Goal: Task Accomplishment & Management: Use online tool/utility

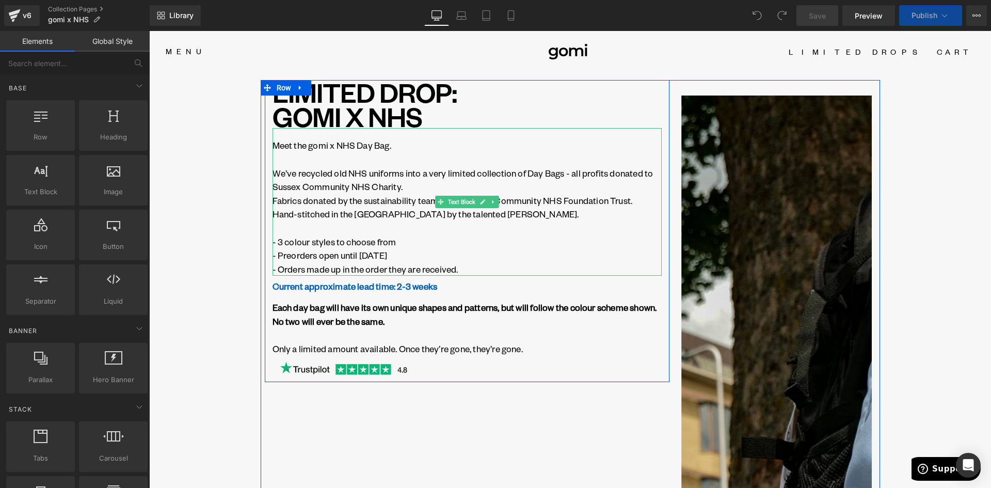
click at [380, 171] on p "We’ve recycled old NHS uniforms into a very limited collection of Day Bags - al…" at bounding box center [466, 179] width 389 height 27
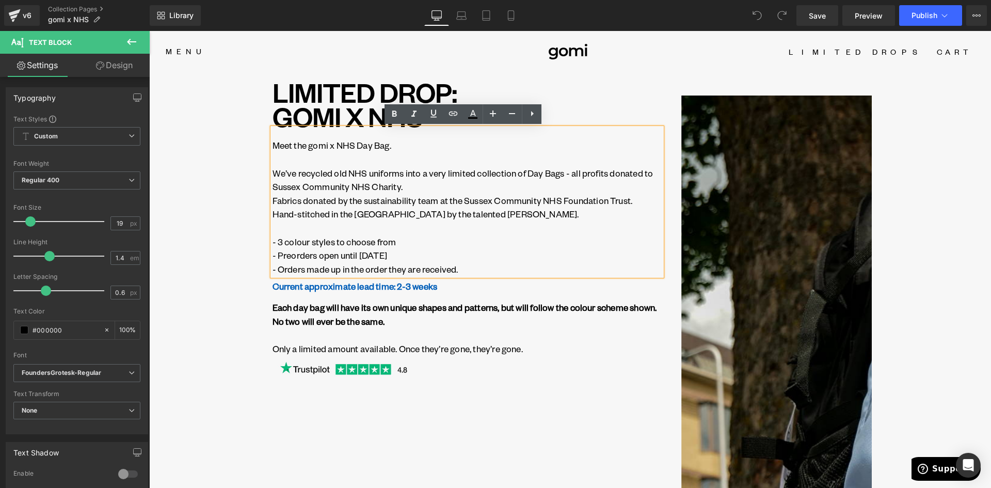
click at [353, 231] on p at bounding box center [466, 228] width 389 height 14
click at [280, 258] on p "- Preorders open until [DATE]" at bounding box center [466, 255] width 389 height 14
click at [272, 243] on p "- 3 colour styles to choose from" at bounding box center [466, 242] width 389 height 14
drag, startPoint x: 268, startPoint y: 241, endPoint x: 302, endPoint y: 249, distance: 34.9
click at [272, 242] on div "Meet the gomi x NHS Day Bag. We’ve recycled old NHS uniforms into a very limite…" at bounding box center [466, 202] width 389 height 148
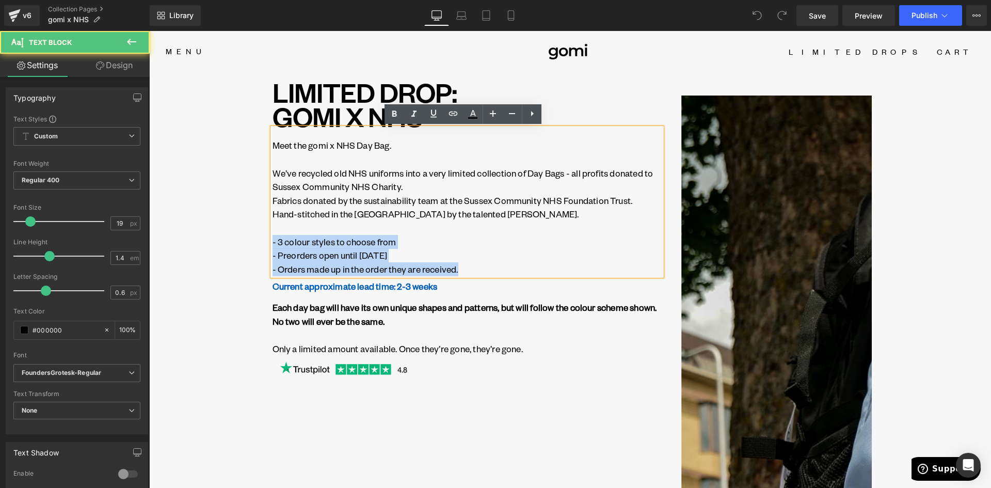
click at [272, 242] on p "- 3 colour styles to choose from" at bounding box center [466, 242] width 389 height 14
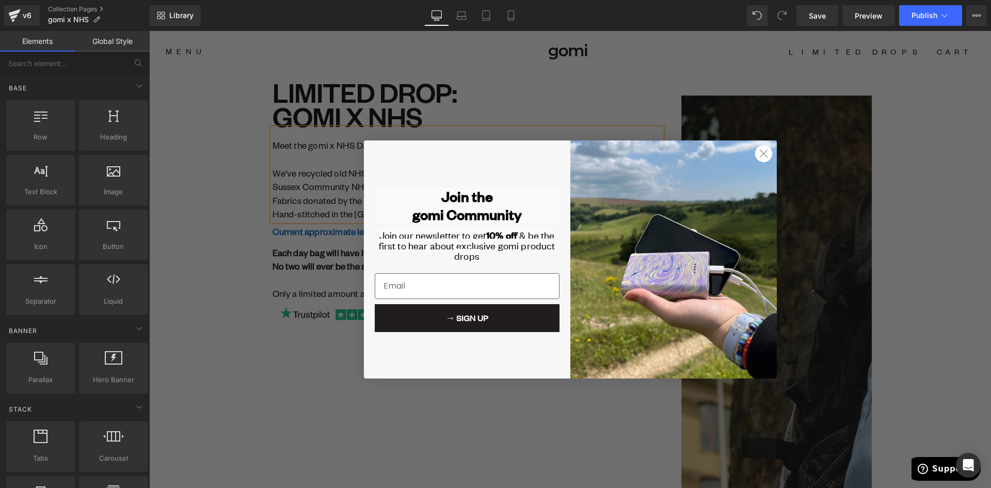
click at [759, 150] on circle "Close dialog" at bounding box center [762, 153] width 17 height 17
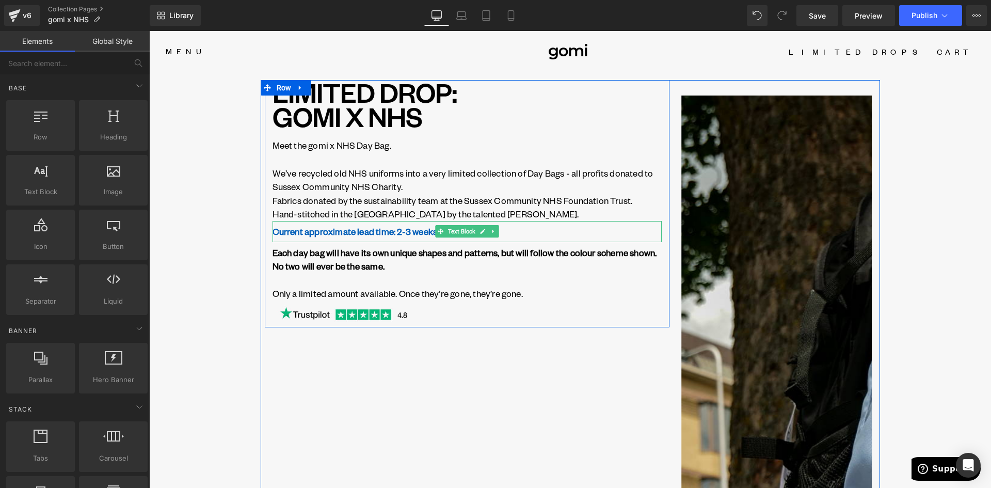
click at [309, 233] on strong "Current approximate lead time: 2-3 weeks" at bounding box center [354, 231] width 165 height 11
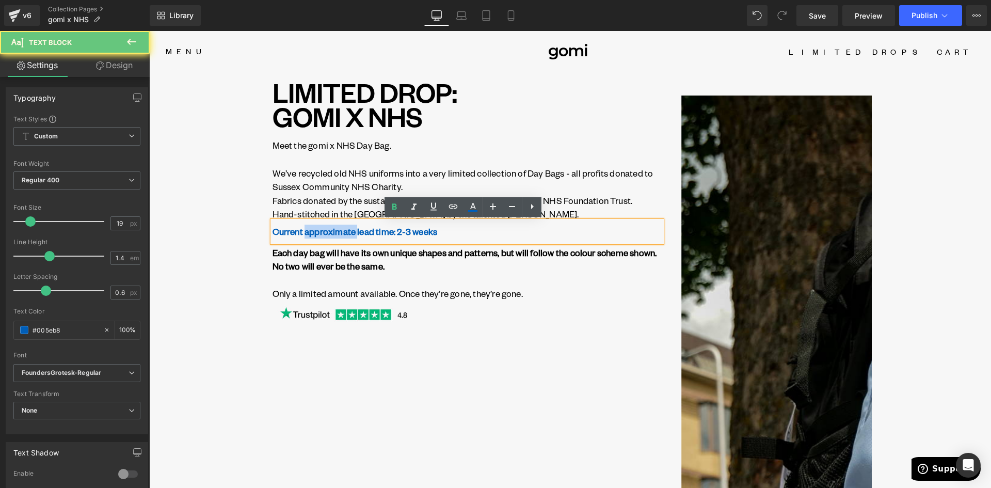
click at [309, 233] on strong "Current approximate lead time: 2-3 weeks" at bounding box center [354, 231] width 165 height 11
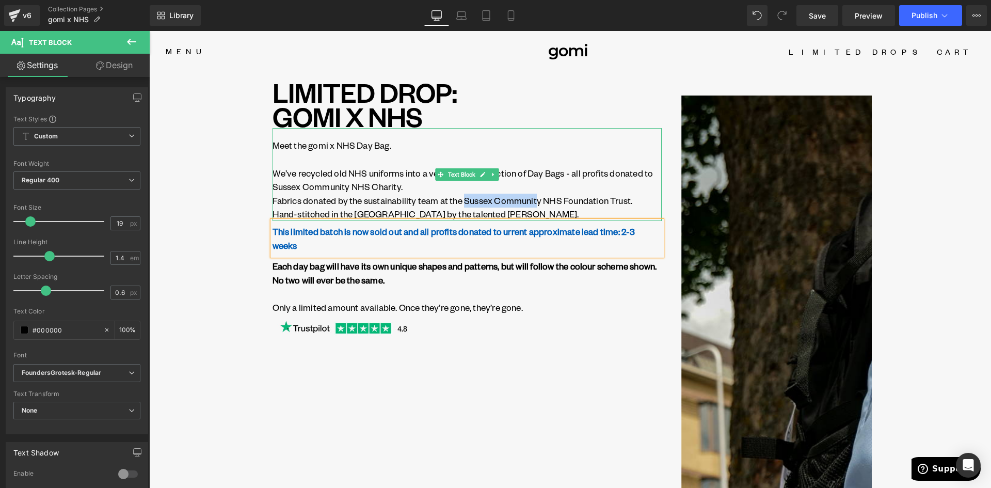
drag, startPoint x: 465, startPoint y: 199, endPoint x: 538, endPoint y: 205, distance: 73.1
click at [537, 204] on p "Fabrics donated by the sustainability team at the Sussex Community NHS Foundati…" at bounding box center [466, 201] width 389 height 14
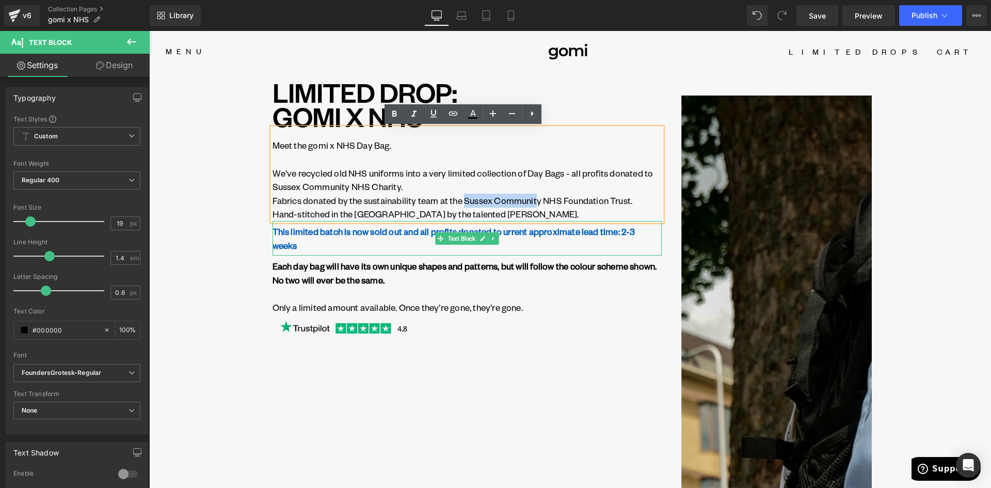
click at [503, 232] on strong "This limited batch is now sold out and all profits donated to urrent approximat…" at bounding box center [453, 238] width 363 height 25
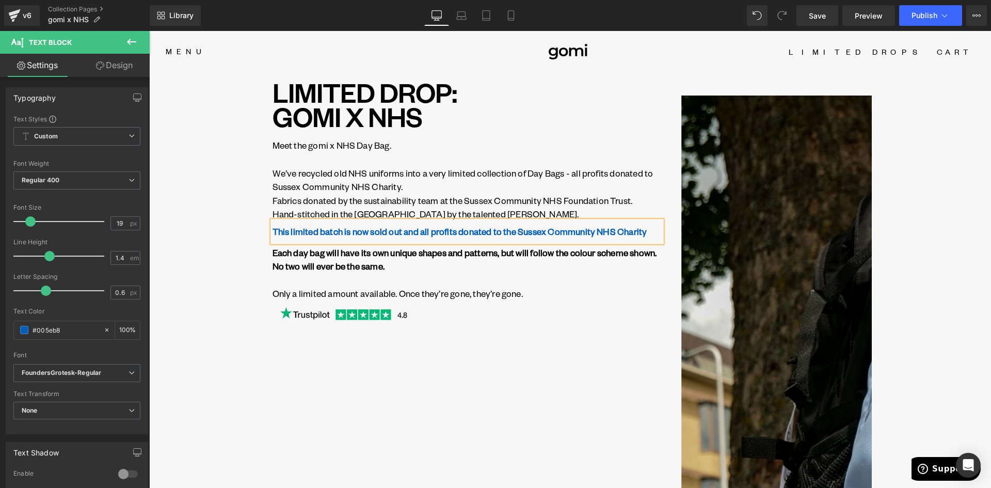
click at [457, 233] on strong "This limited batch is now sold out and all profits donated to the Sussex Commun…" at bounding box center [459, 231] width 375 height 11
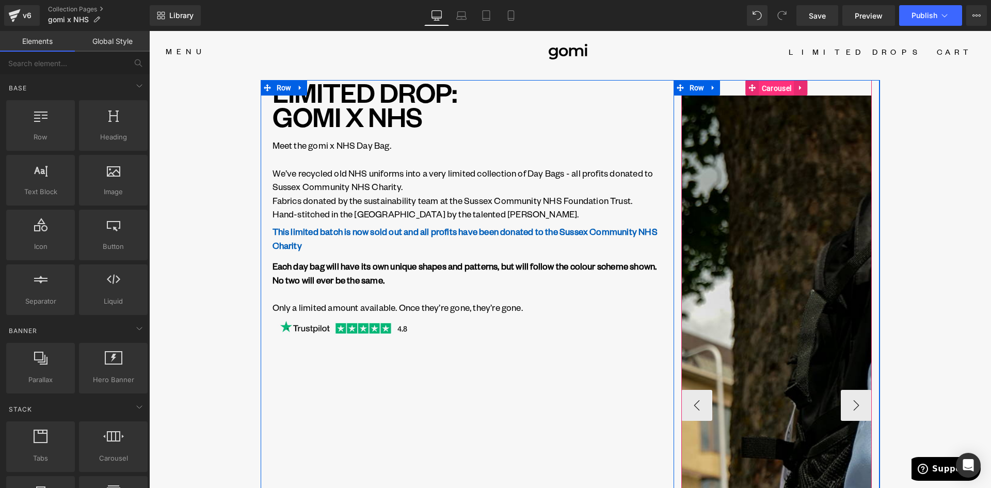
click at [774, 88] on span "Carousel" at bounding box center [776, 88] width 35 height 15
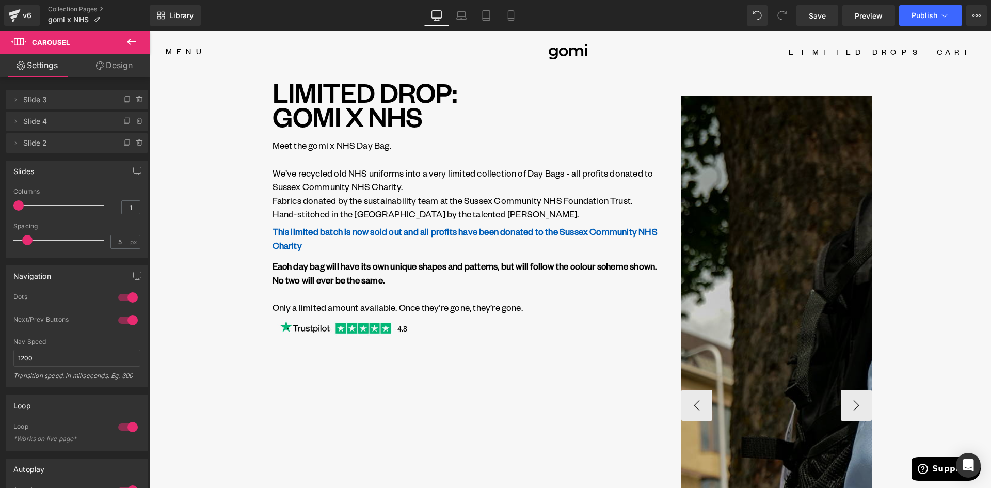
click at [775, 259] on img at bounding box center [990, 404] width 619 height 619
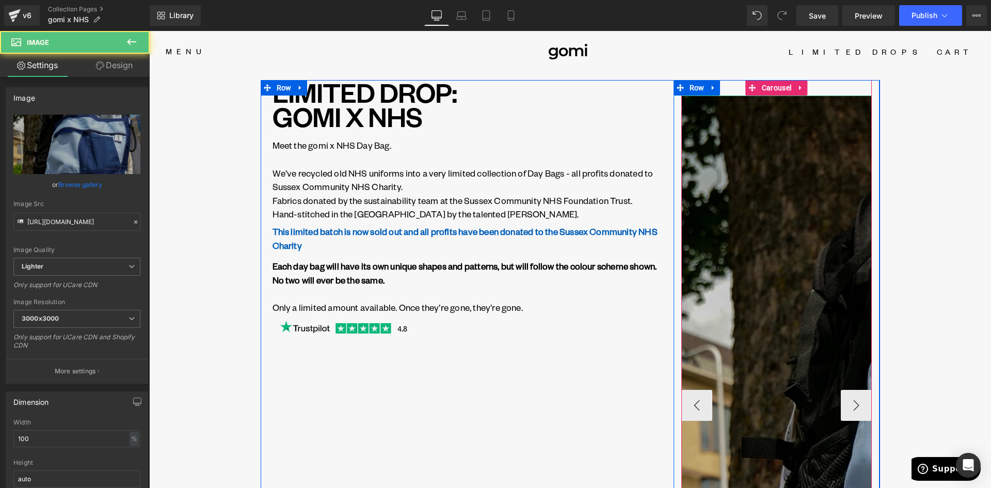
click at [744, 339] on img at bounding box center [990, 404] width 619 height 619
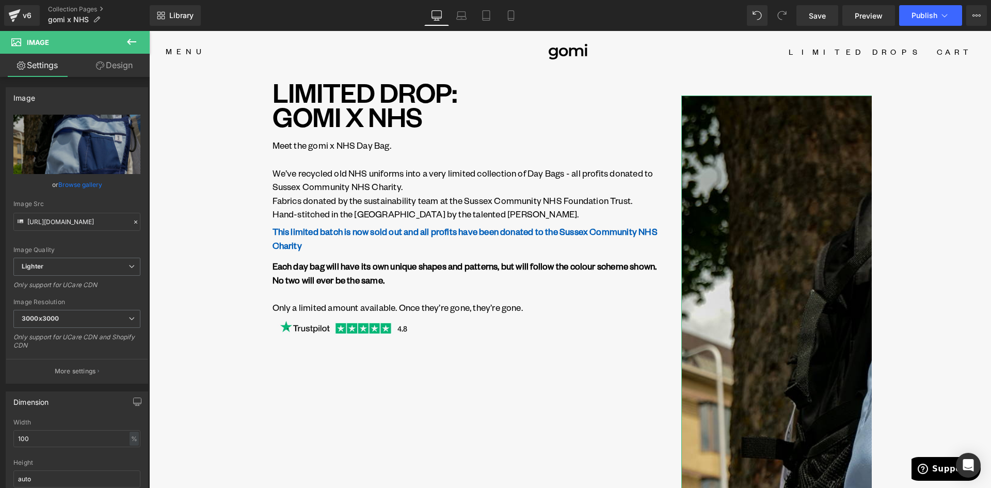
click at [113, 61] on link "Design" at bounding box center [114, 65] width 75 height 23
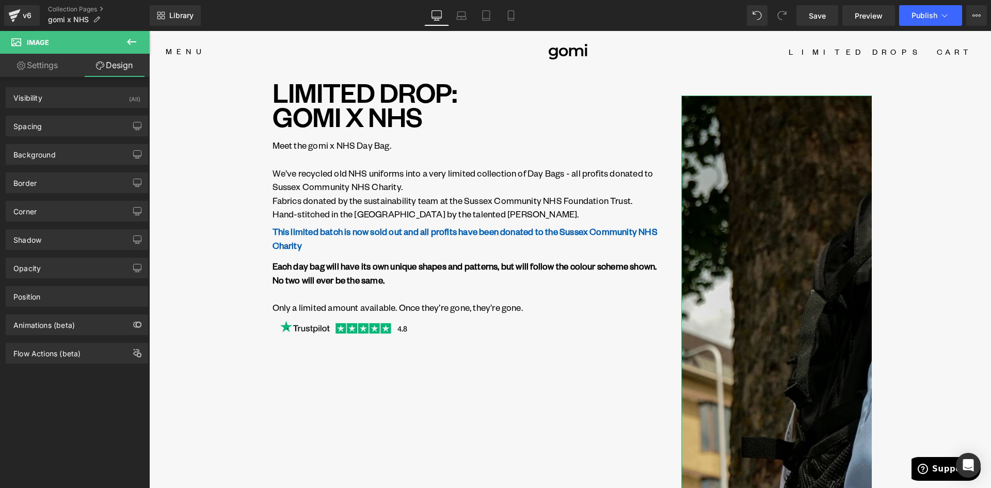
click at [44, 67] on link "Settings" at bounding box center [37, 65] width 75 height 23
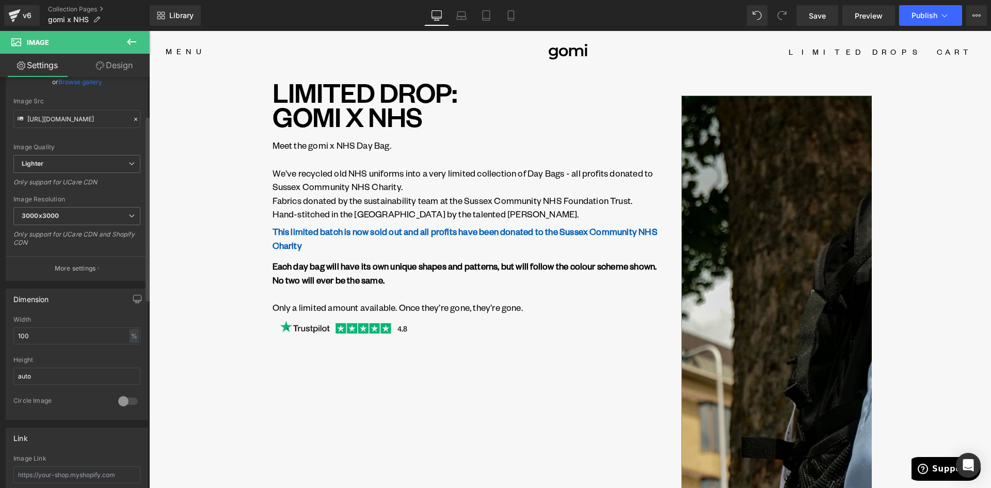
scroll to position [103, 0]
click at [83, 333] on input "100" at bounding box center [76, 335] width 127 height 17
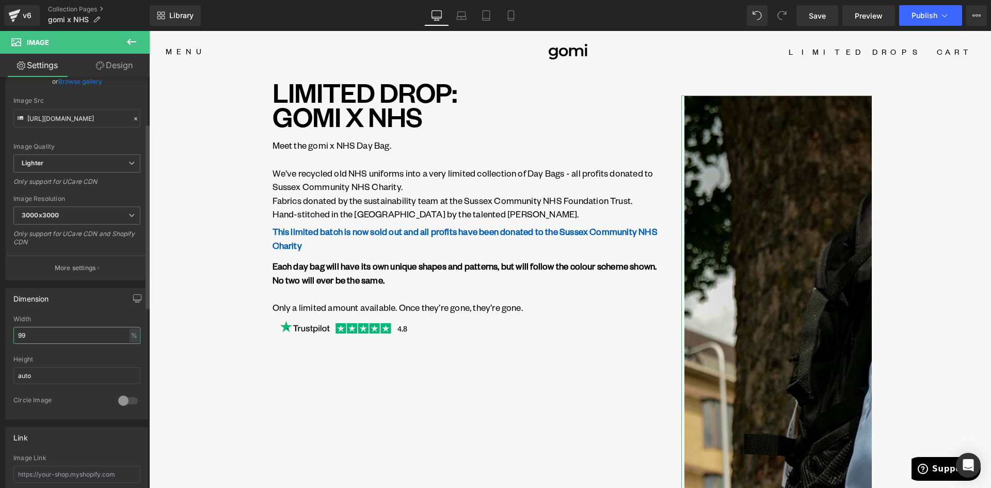
type input "100"
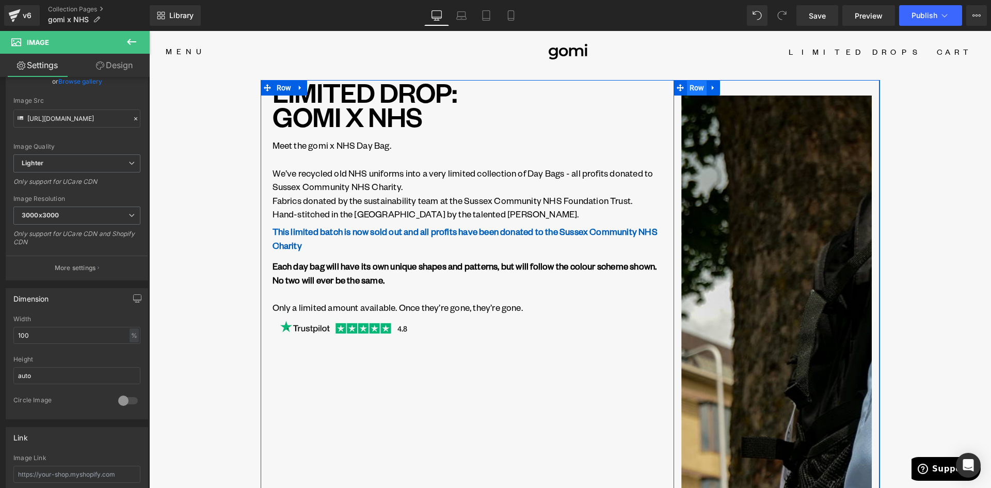
click at [691, 90] on span "Row" at bounding box center [697, 87] width 20 height 15
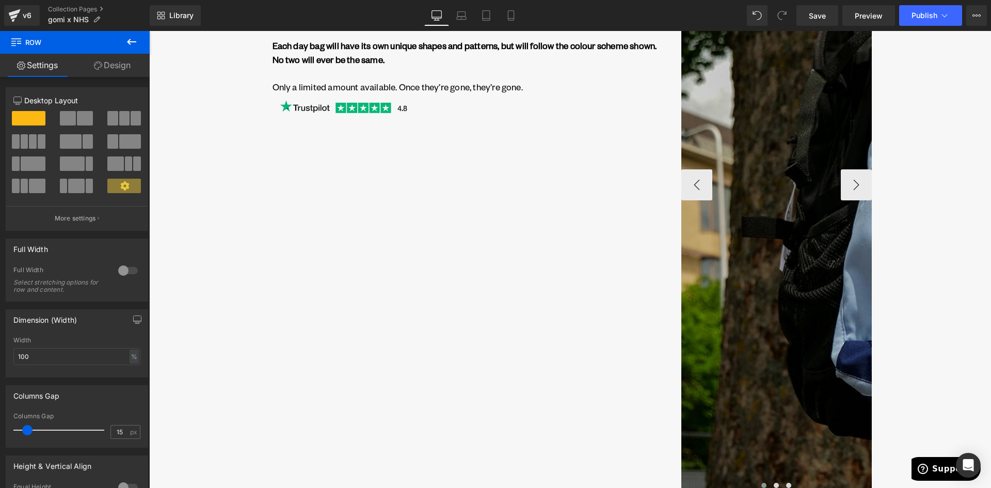
scroll to position [206, 0]
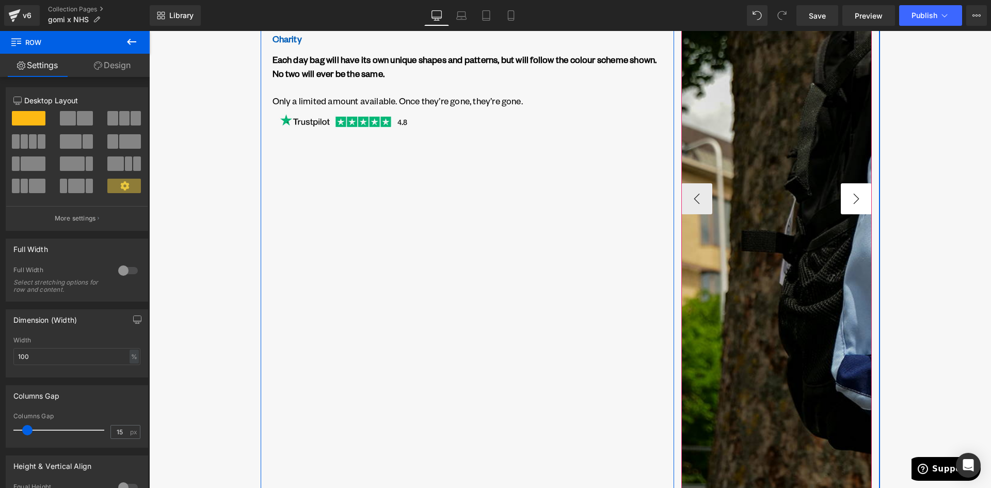
click at [861, 202] on button "›" at bounding box center [856, 198] width 31 height 31
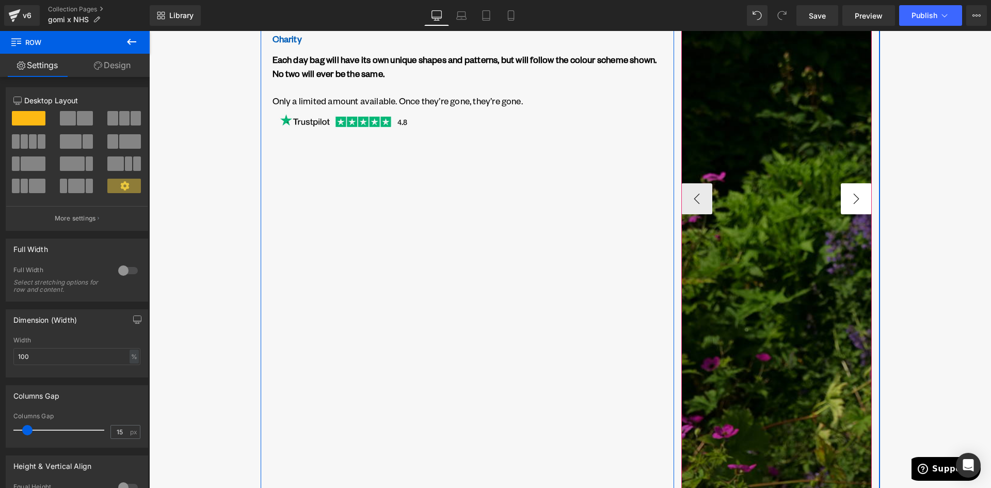
click at [860, 202] on button "›" at bounding box center [856, 198] width 31 height 31
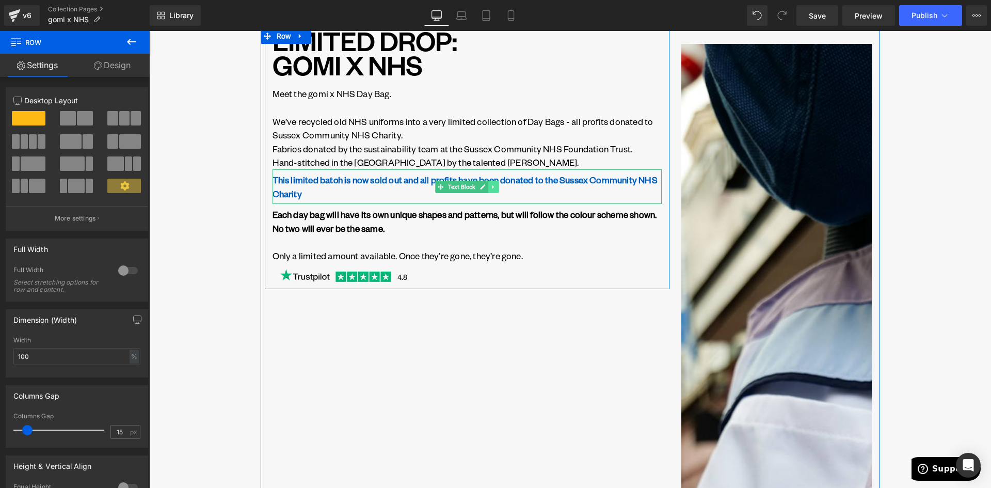
scroll to position [0, 0]
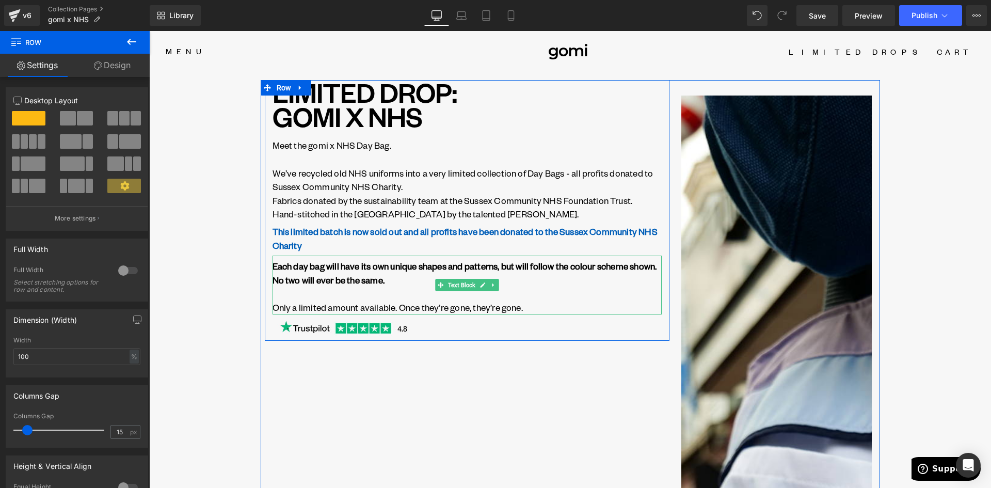
click at [326, 270] on strong "Each day bag will have its own unique shapes and patterns, but will follow the …" at bounding box center [464, 272] width 384 height 25
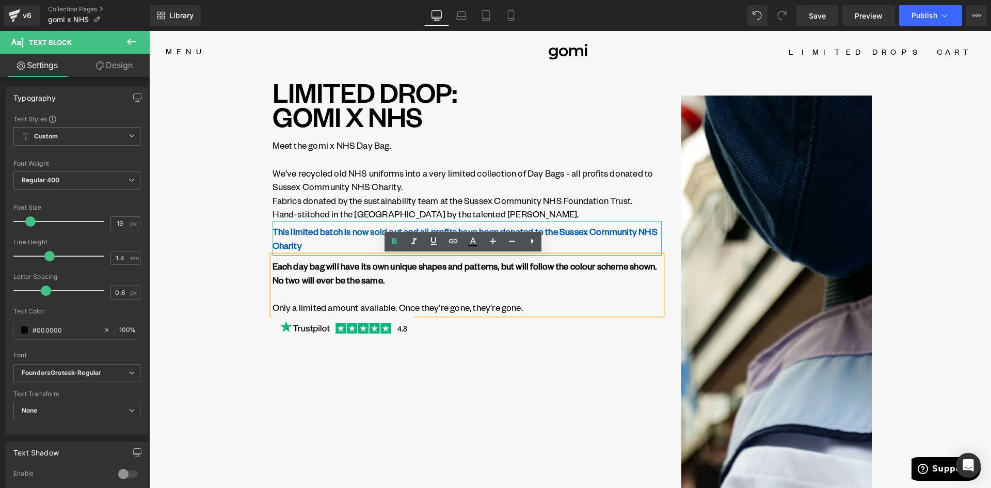
click at [293, 233] on strong "This limited batch is now sold out and all profits have been donated to the Sus…" at bounding box center [464, 238] width 385 height 25
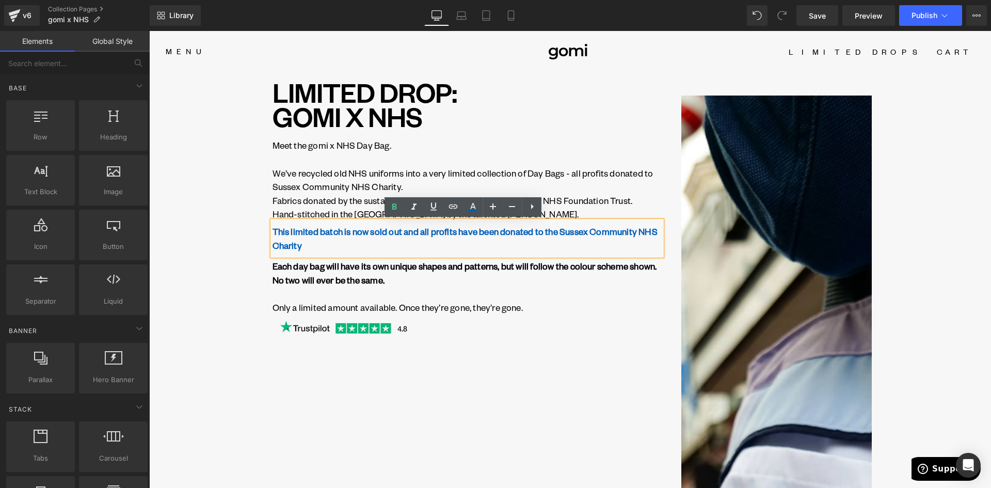
drag, startPoint x: 223, startPoint y: 228, endPoint x: 267, endPoint y: 228, distance: 43.9
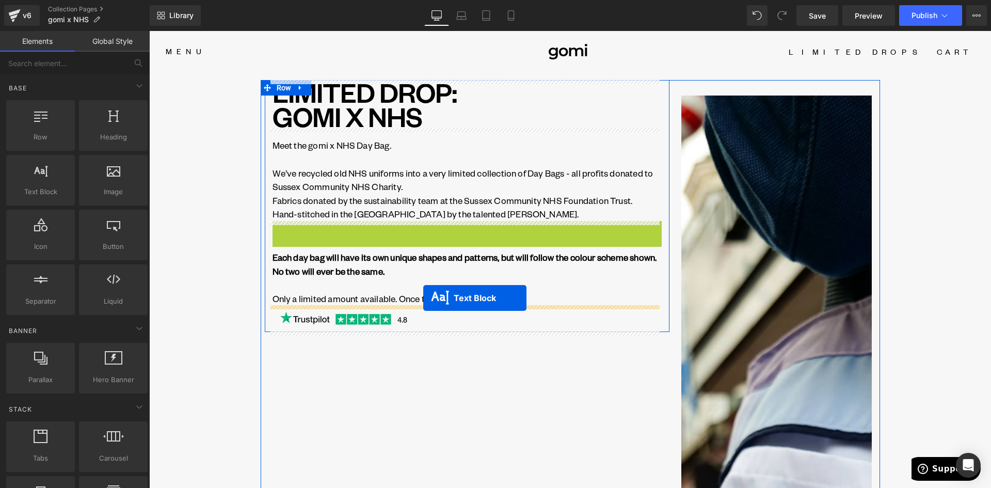
drag, startPoint x: 436, startPoint y: 247, endPoint x: 423, endPoint y: 298, distance: 52.3
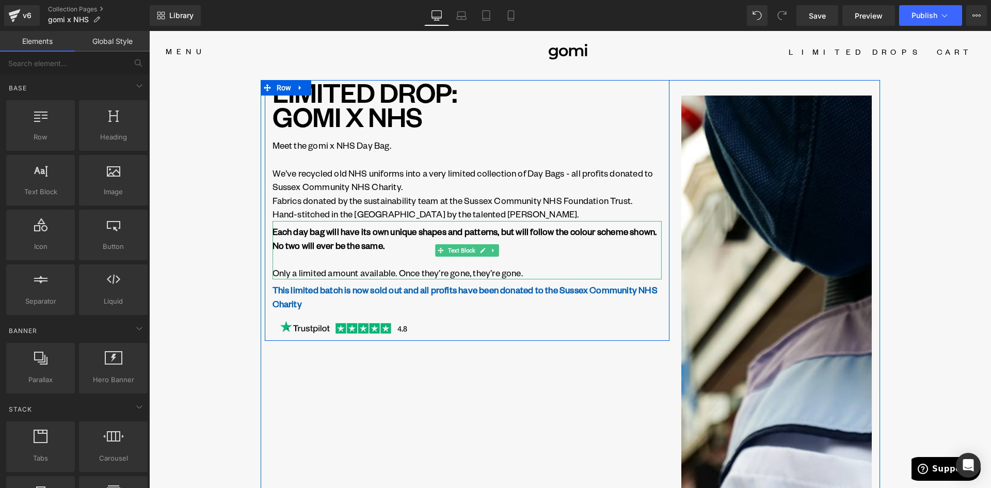
click at [316, 261] on p "Each day bag will have its own unique shapes and patterns, but will follow the …" at bounding box center [466, 244] width 389 height 41
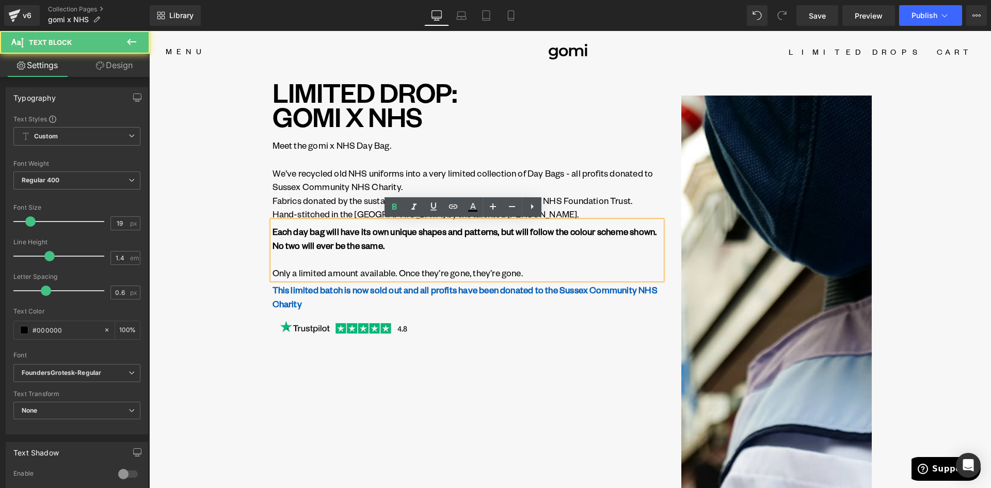
click at [539, 276] on p "Only a limited amount available. Once they’re gone, they’re gone." at bounding box center [466, 273] width 389 height 14
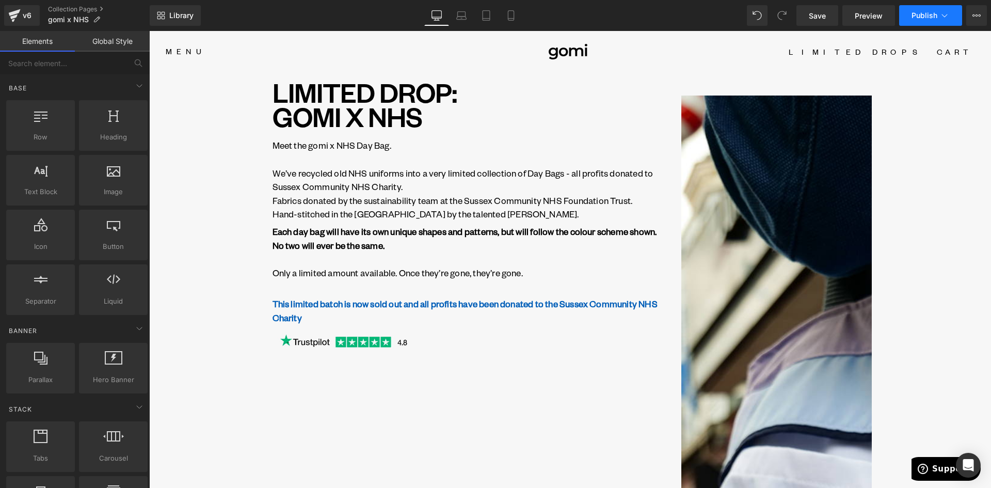
click at [923, 13] on span "Publish" at bounding box center [924, 15] width 26 height 8
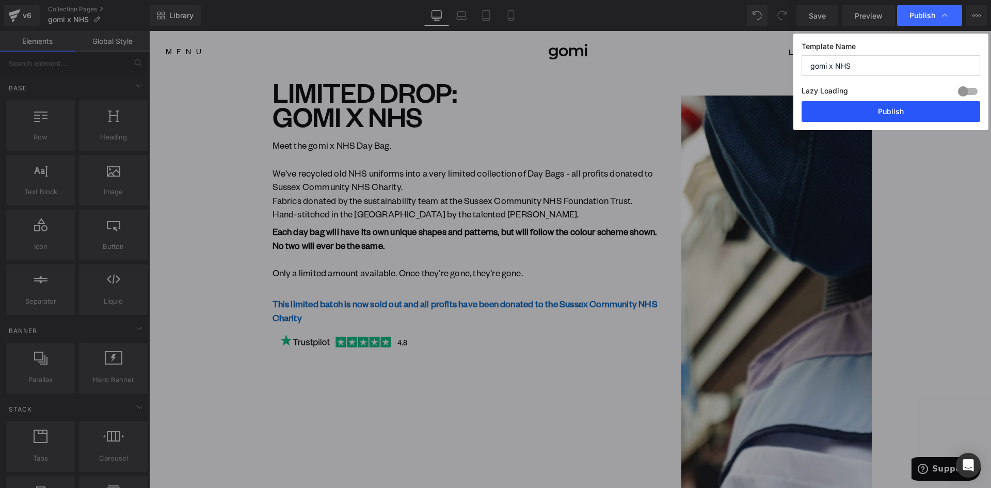
click at [894, 116] on button "Publish" at bounding box center [890, 111] width 179 height 21
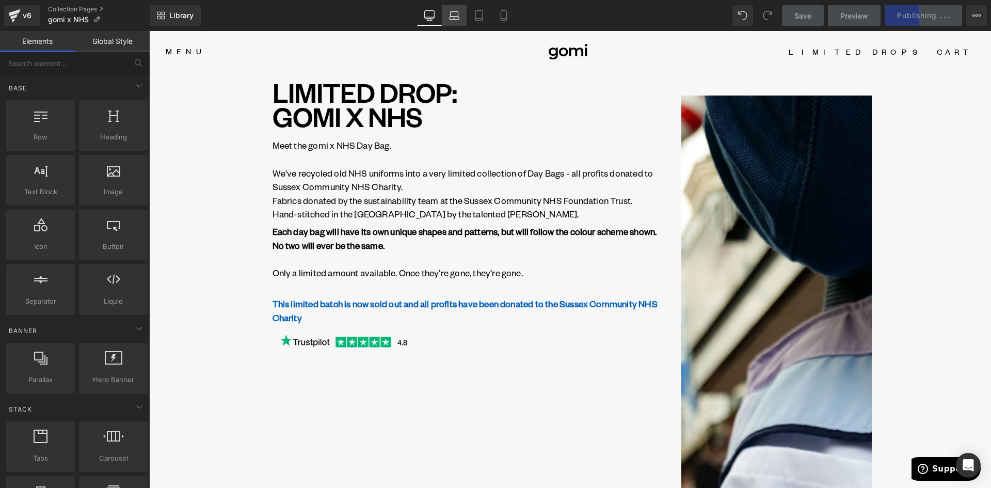
click at [449, 11] on icon at bounding box center [454, 15] width 10 height 10
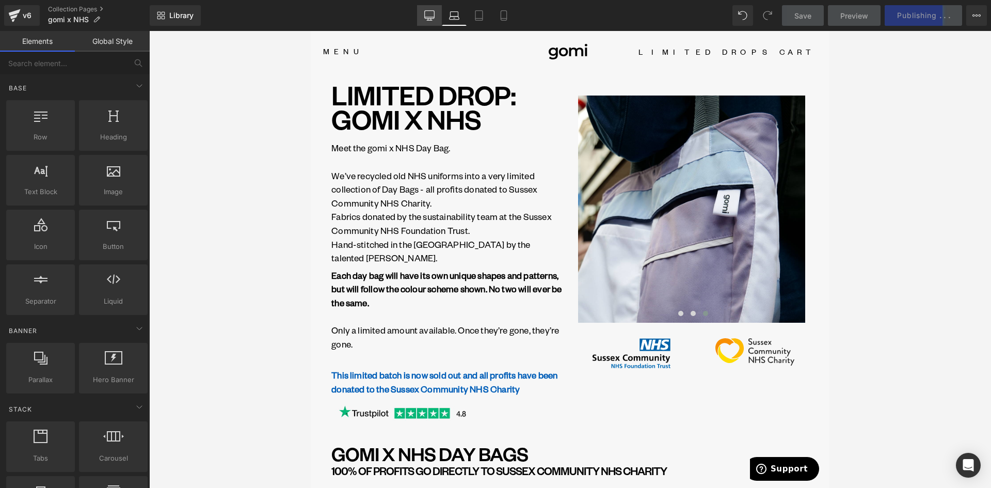
click at [436, 17] on link "Desktop" at bounding box center [429, 15] width 25 height 21
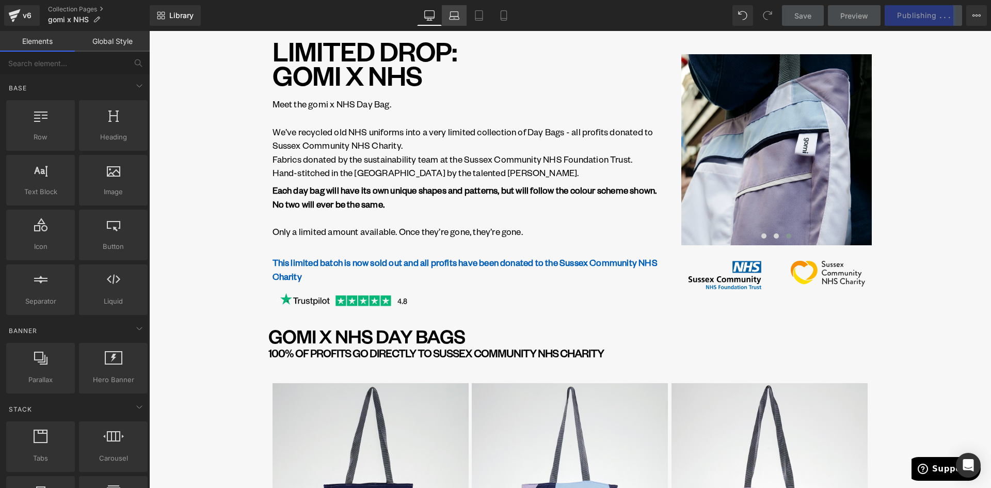
click at [456, 14] on icon at bounding box center [454, 15] width 10 height 10
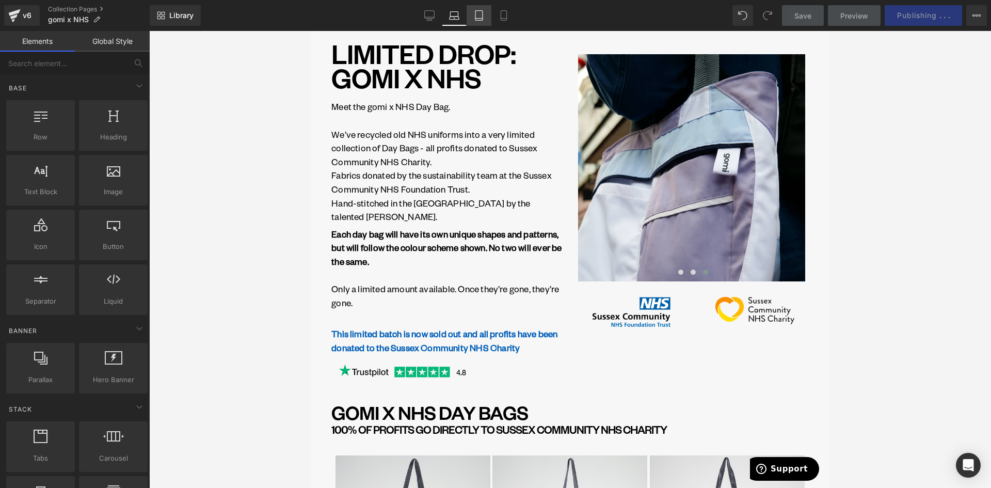
click at [487, 12] on link "Tablet" at bounding box center [479, 15] width 25 height 21
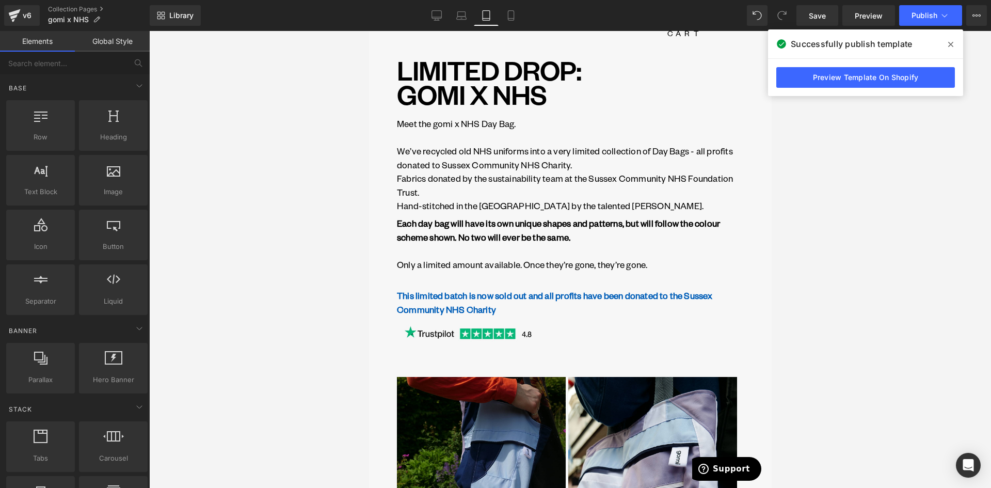
click at [439, 11] on icon at bounding box center [436, 15] width 10 height 10
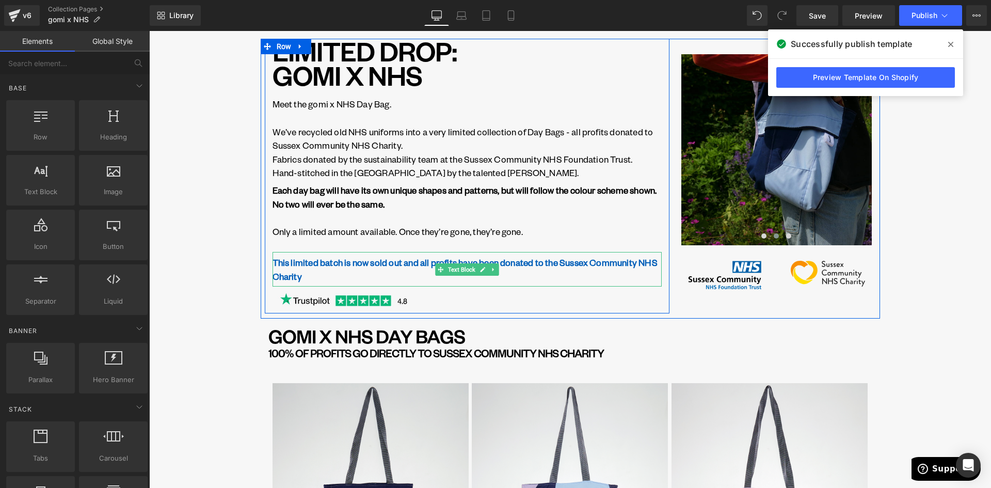
click at [342, 263] on strong "This limited batch is now sold out and all profits have been donated to the Sus…" at bounding box center [464, 268] width 385 height 25
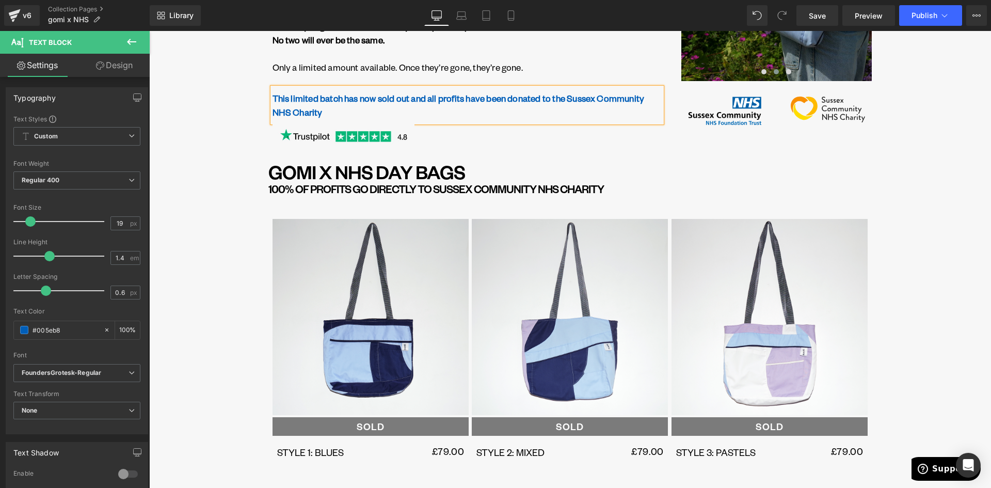
scroll to position [0, 0]
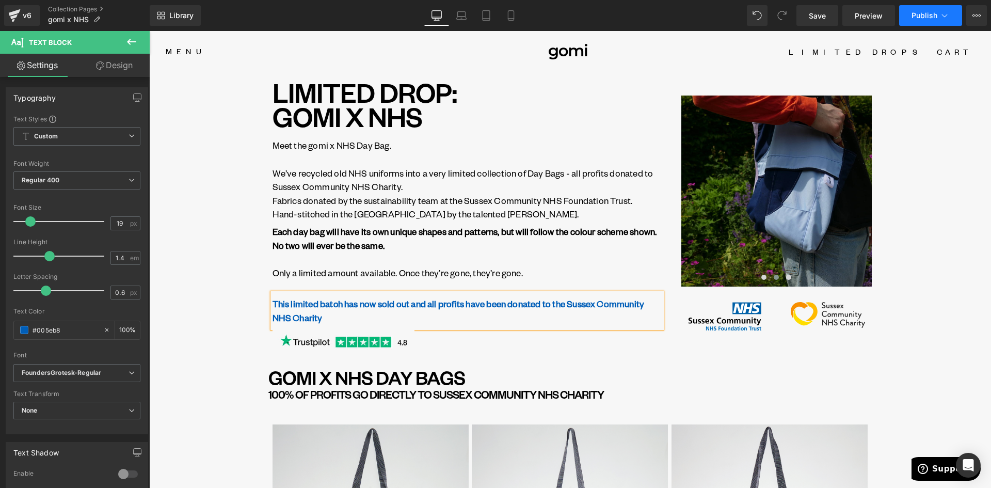
click at [924, 16] on span "Publish" at bounding box center [924, 15] width 26 height 8
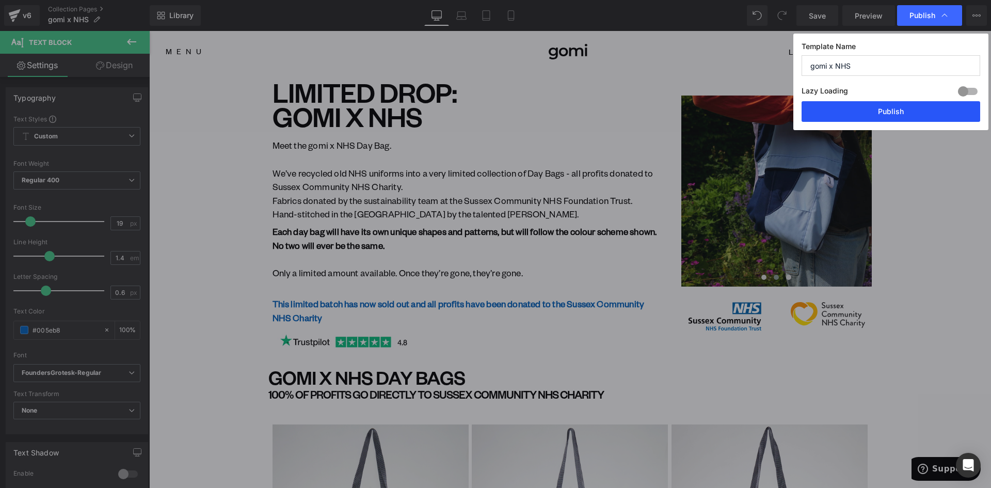
click at [909, 115] on button "Publish" at bounding box center [890, 111] width 179 height 21
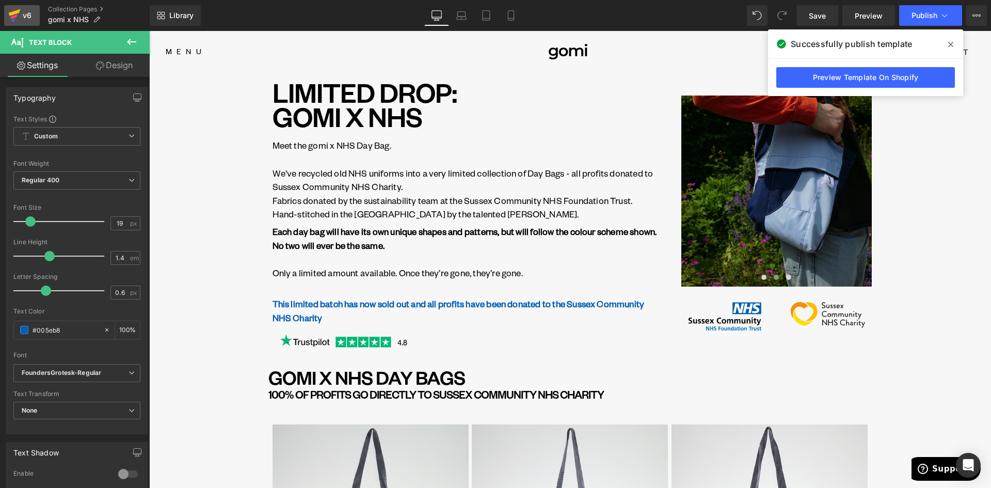
click at [17, 14] on icon at bounding box center [13, 16] width 7 height 5
